Goal: Task Accomplishment & Management: Use online tool/utility

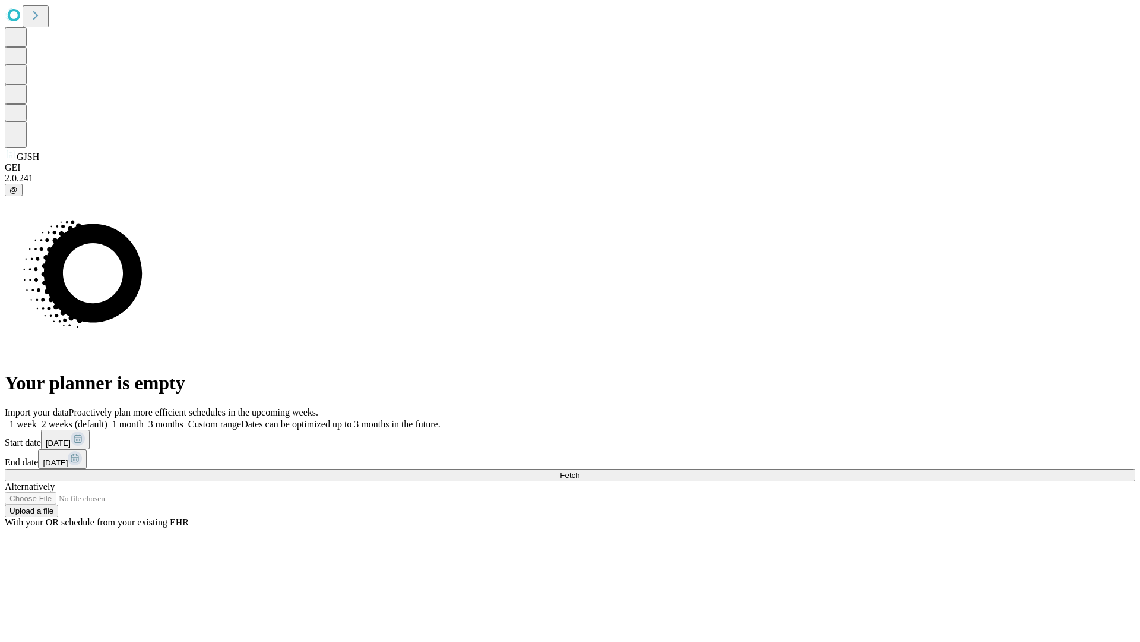
click at [108, 419] on label "2 weeks (default)" at bounding box center [72, 424] width 71 height 10
click at [580, 470] on span "Fetch" at bounding box center [570, 474] width 20 height 9
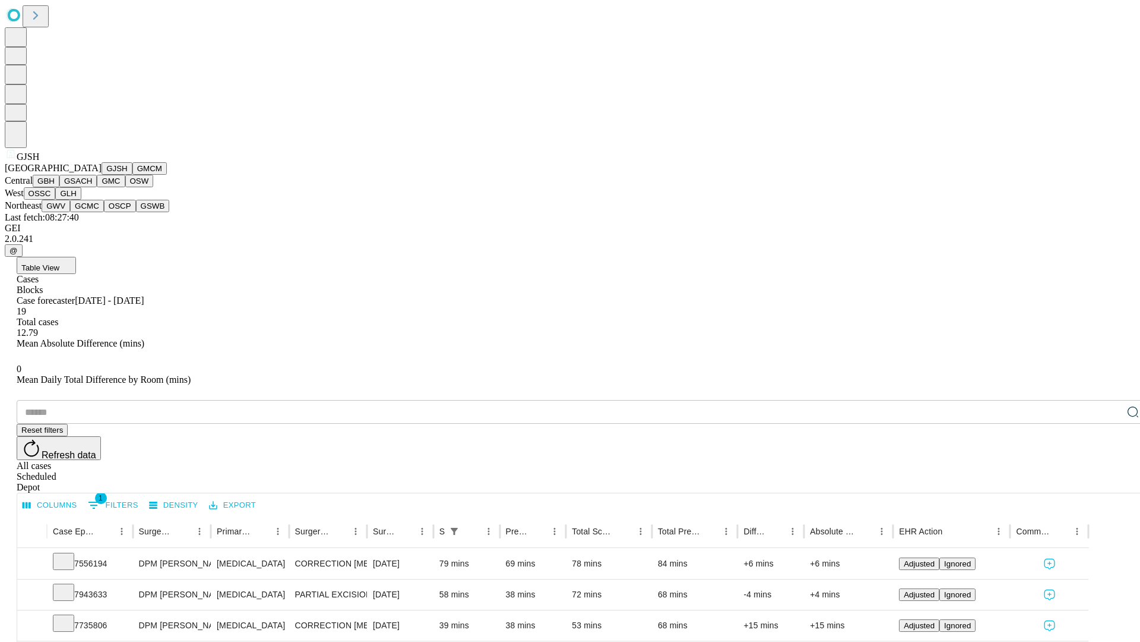
click at [132, 175] on button "GMCM" at bounding box center [149, 168] width 34 height 12
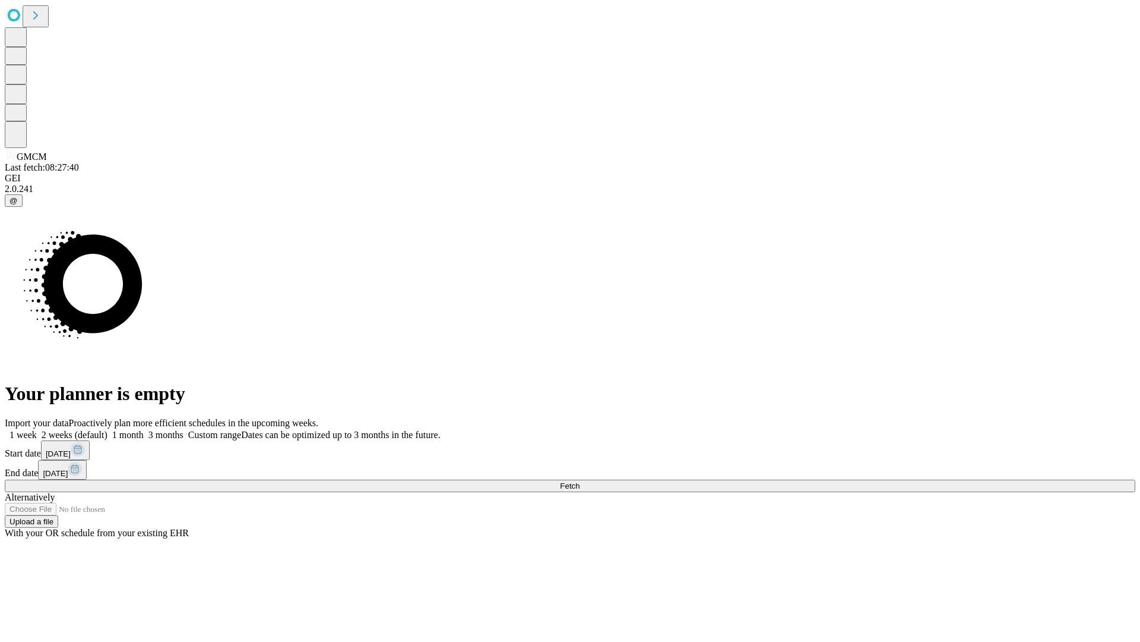
click at [108, 429] on label "2 weeks (default)" at bounding box center [72, 434] width 71 height 10
click at [580, 481] on span "Fetch" at bounding box center [570, 485] width 20 height 9
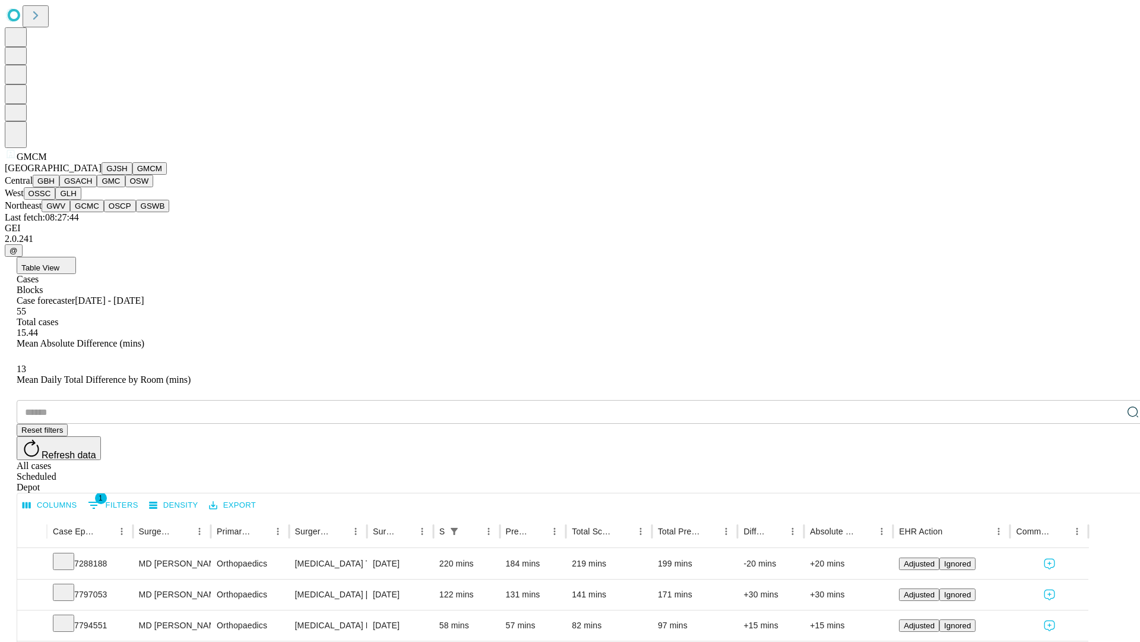
click at [59, 187] on button "GBH" at bounding box center [46, 181] width 27 height 12
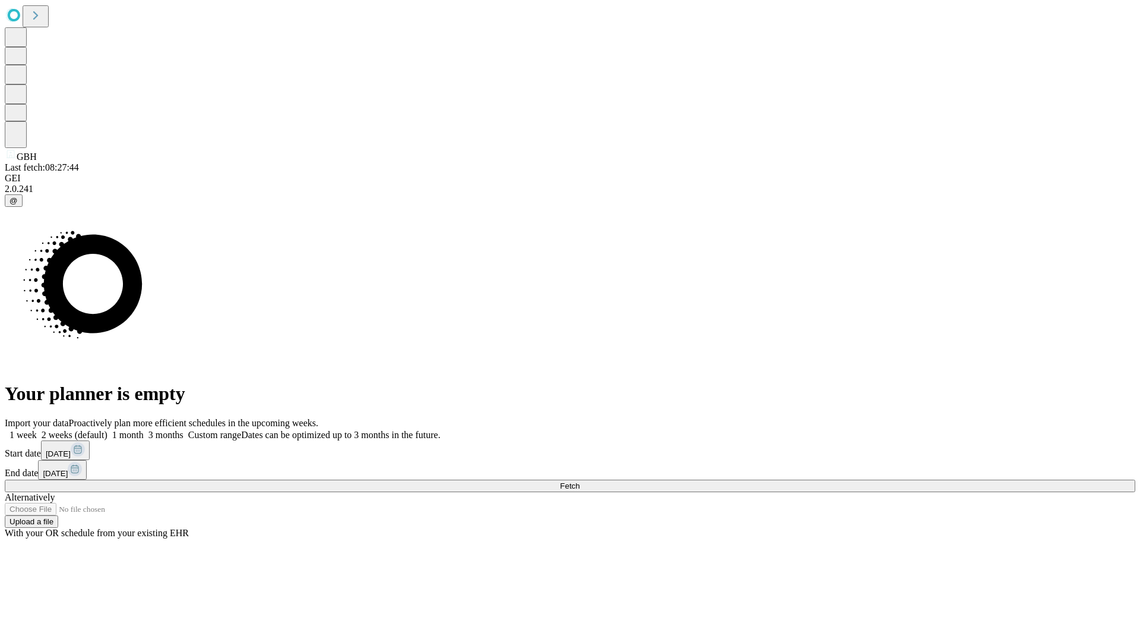
click at [108, 429] on label "2 weeks (default)" at bounding box center [72, 434] width 71 height 10
click at [580, 481] on span "Fetch" at bounding box center [570, 485] width 20 height 9
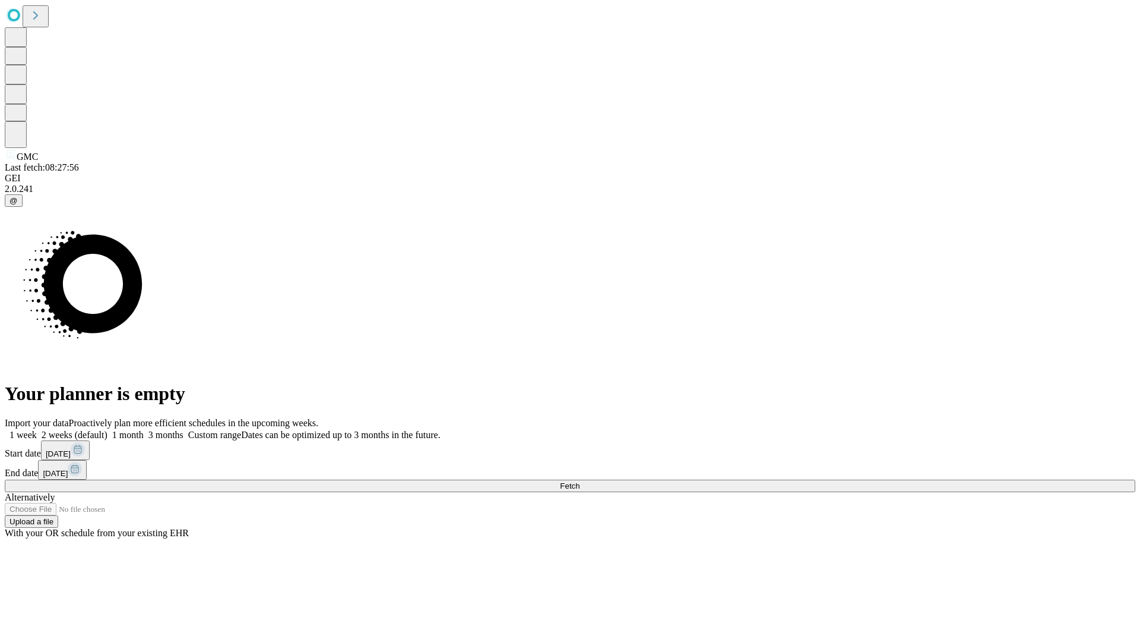
click at [580, 481] on span "Fetch" at bounding box center [570, 485] width 20 height 9
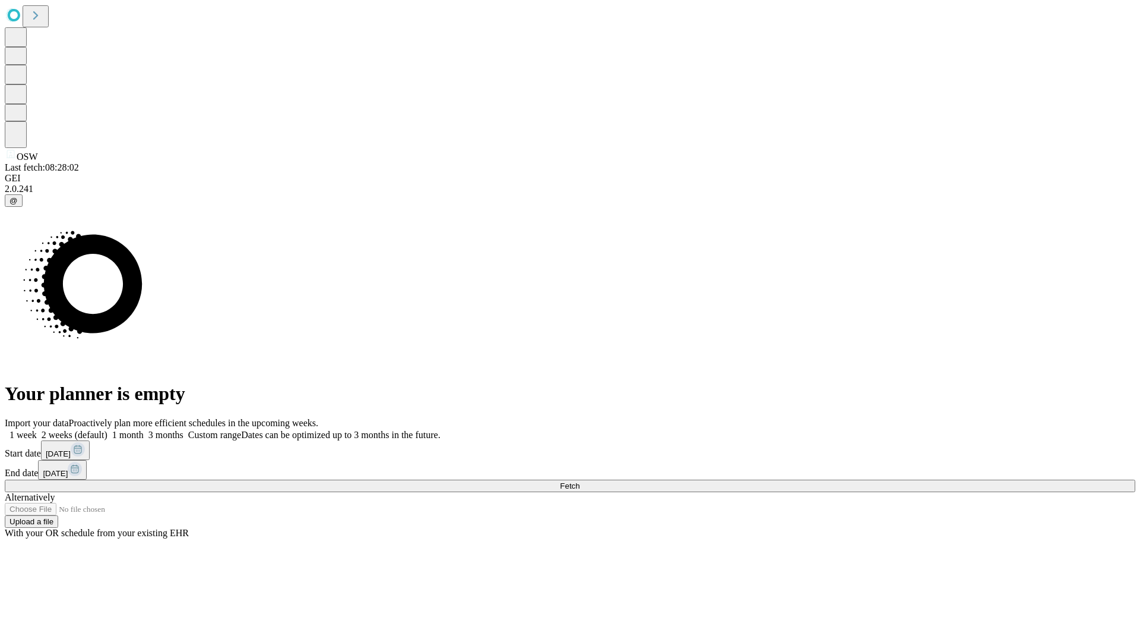
click at [108, 429] on label "2 weeks (default)" at bounding box center [72, 434] width 71 height 10
click at [580, 481] on span "Fetch" at bounding box center [570, 485] width 20 height 9
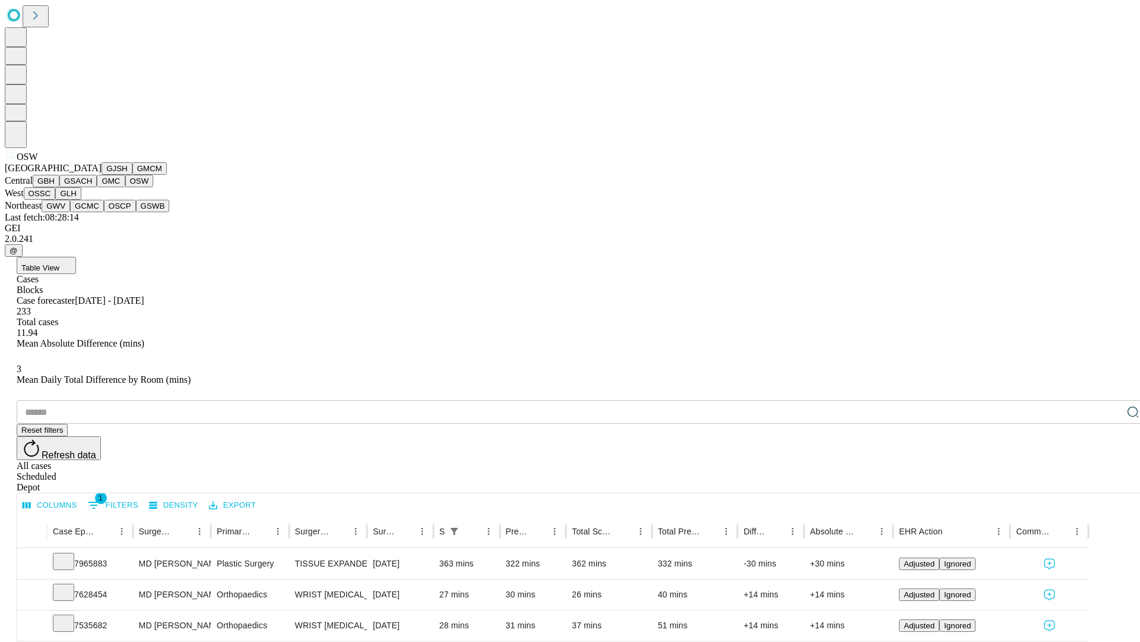
click at [56, 200] on button "OSSC" at bounding box center [40, 193] width 32 height 12
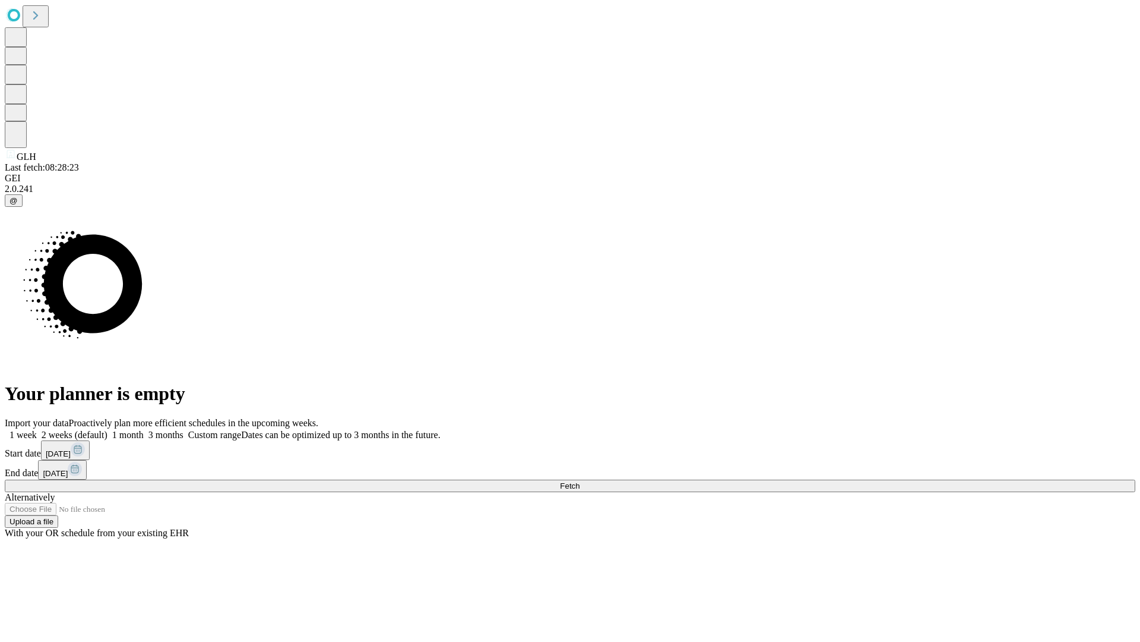
click at [108, 429] on label "2 weeks (default)" at bounding box center [72, 434] width 71 height 10
click at [580, 481] on span "Fetch" at bounding box center [570, 485] width 20 height 9
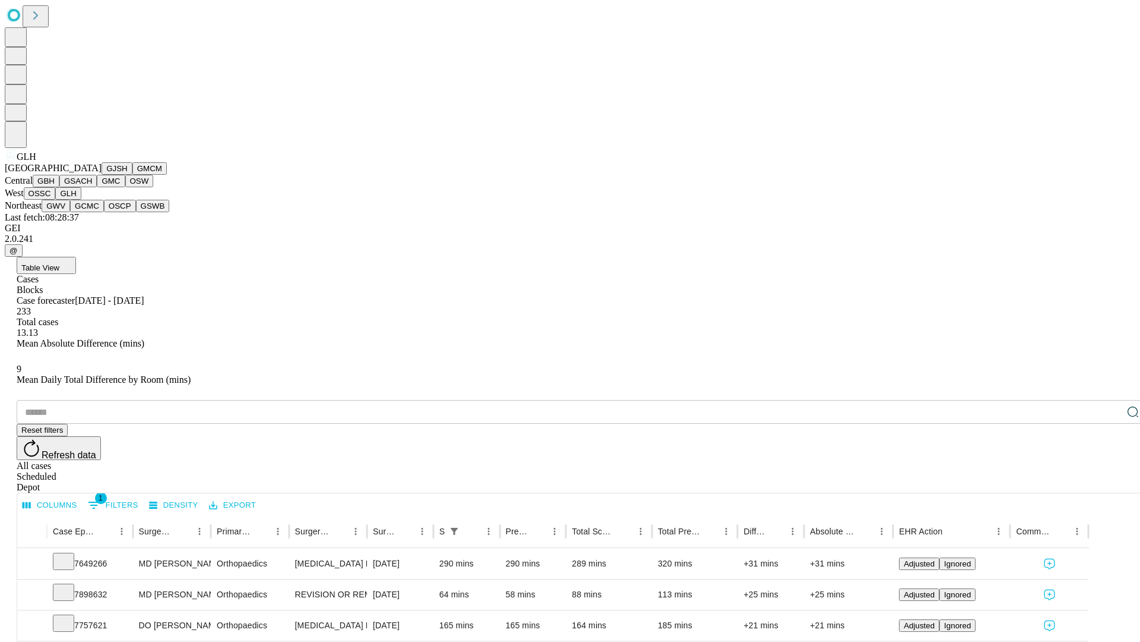
click at [70, 212] on button "GWV" at bounding box center [56, 206] width 29 height 12
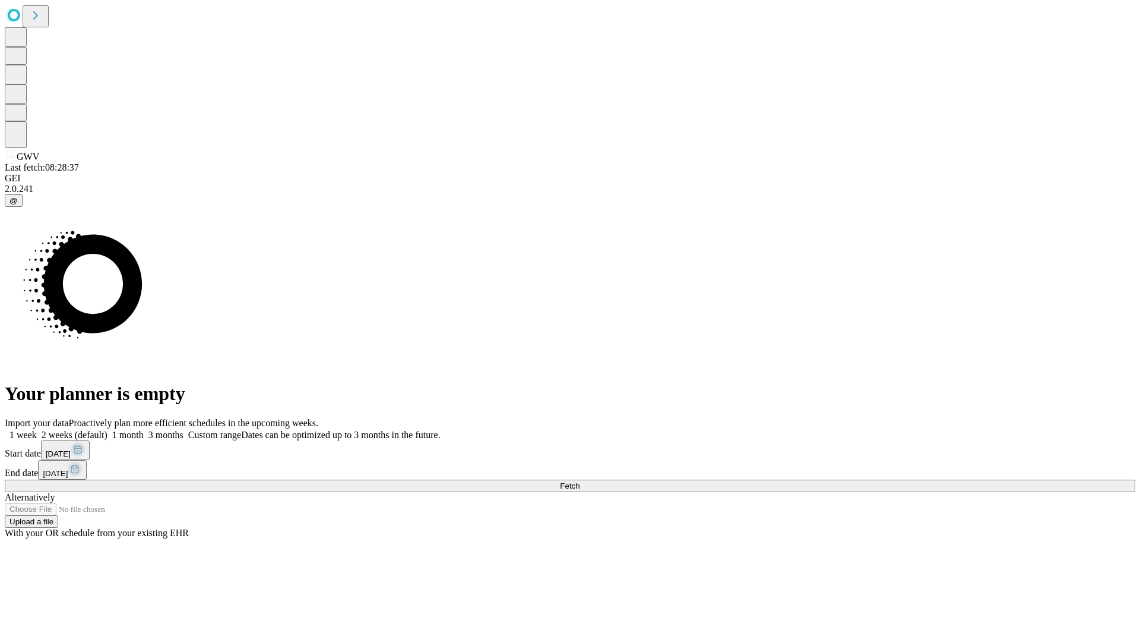
click at [108, 429] on label "2 weeks (default)" at bounding box center [72, 434] width 71 height 10
click at [580, 481] on span "Fetch" at bounding box center [570, 485] width 20 height 9
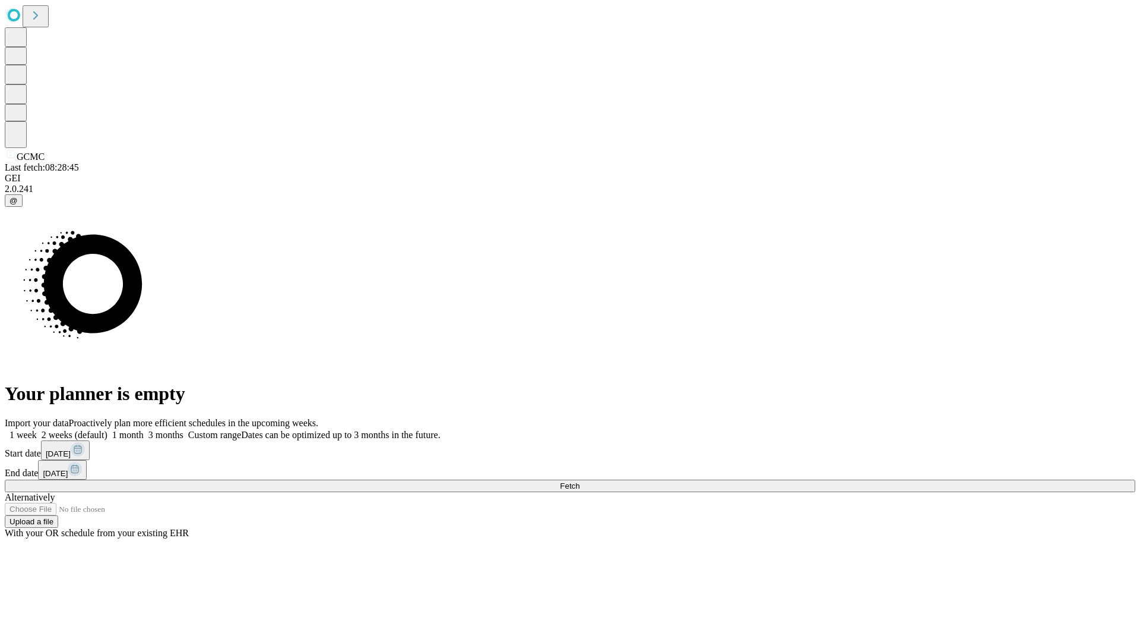
click at [108, 429] on label "2 weeks (default)" at bounding box center [72, 434] width 71 height 10
click at [580, 481] on span "Fetch" at bounding box center [570, 485] width 20 height 9
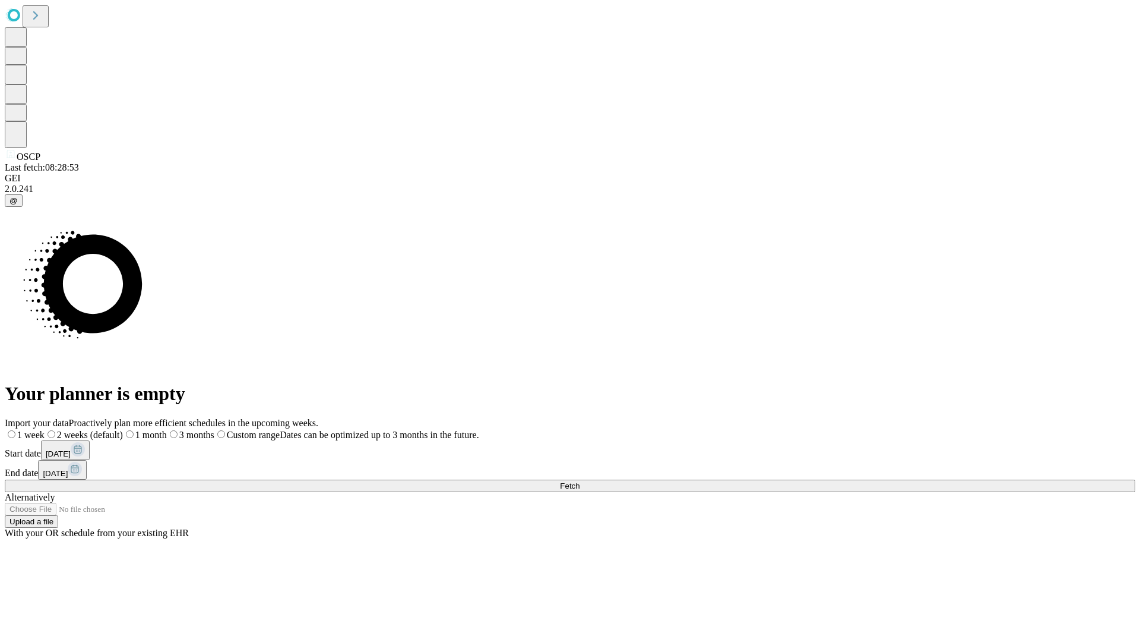
click at [580, 481] on span "Fetch" at bounding box center [570, 485] width 20 height 9
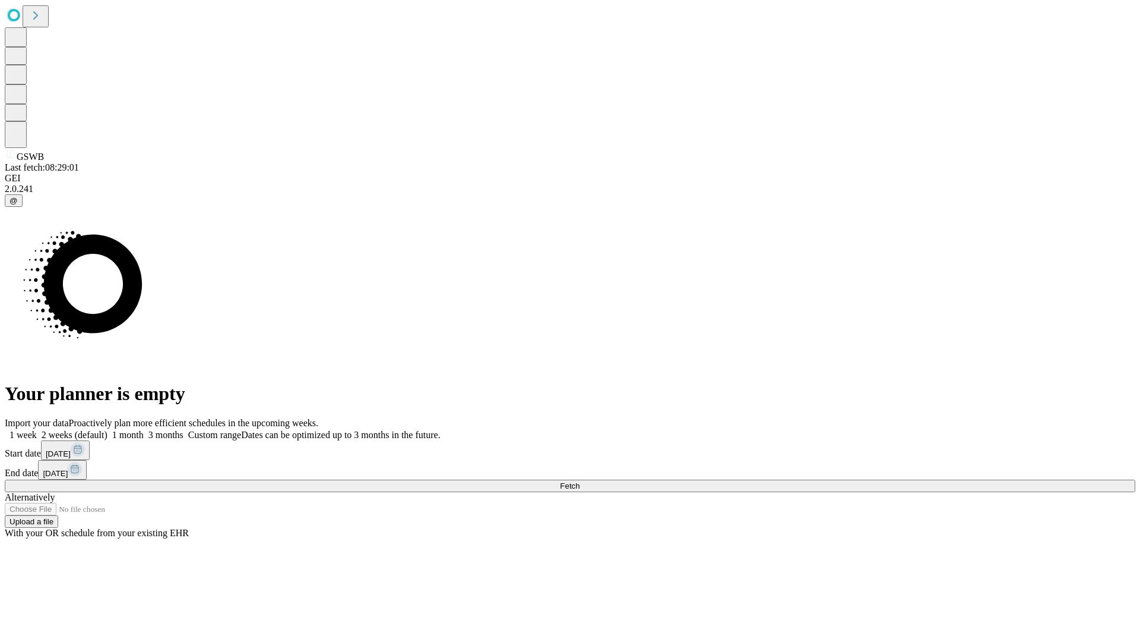
click at [108, 429] on label "2 weeks (default)" at bounding box center [72, 434] width 71 height 10
click at [580, 481] on span "Fetch" at bounding box center [570, 485] width 20 height 9
